Goal: Task Accomplishment & Management: Use online tool/utility

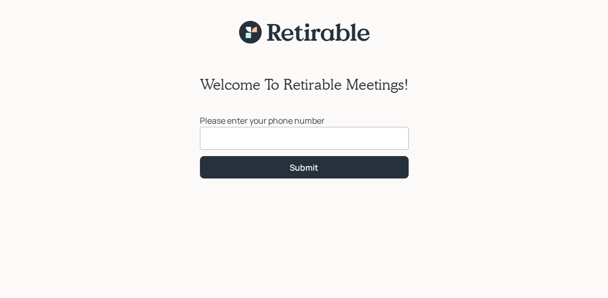
click at [228, 137] on input at bounding box center [304, 138] width 209 height 23
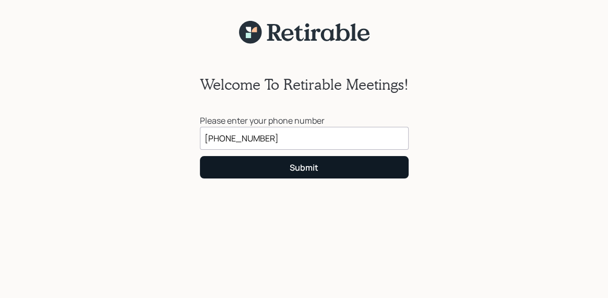
type input "[PHONE_NUMBER]"
click at [318, 171] on div "Submit" at bounding box center [304, 167] width 29 height 11
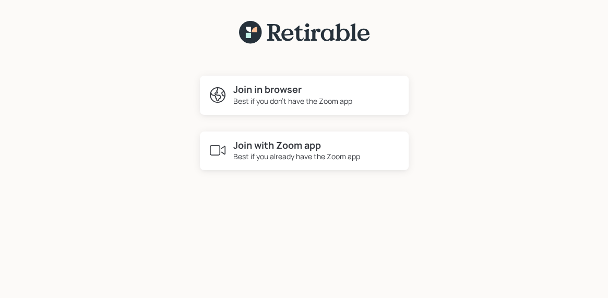
click at [297, 156] on div "Best if you already have the Zoom app" at bounding box center [296, 156] width 127 height 11
